Goal: Find specific page/section: Find specific page/section

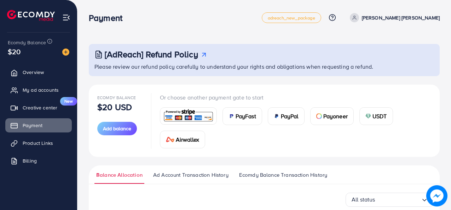
scroll to position [151, 0]
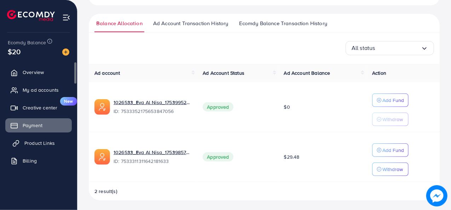
click at [36, 141] on span "Product Links" at bounding box center [39, 142] width 30 height 7
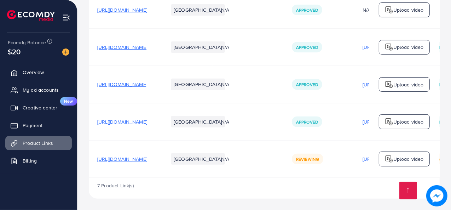
scroll to position [180, 0]
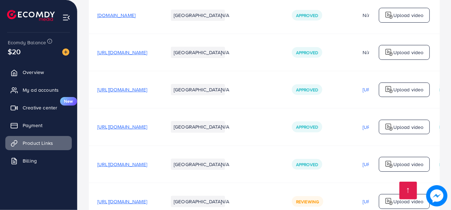
scroll to position [180, 0]
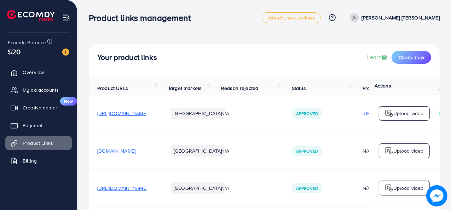
scroll to position [180, 0]
